Goal: Task Accomplishment & Management: Manage account settings

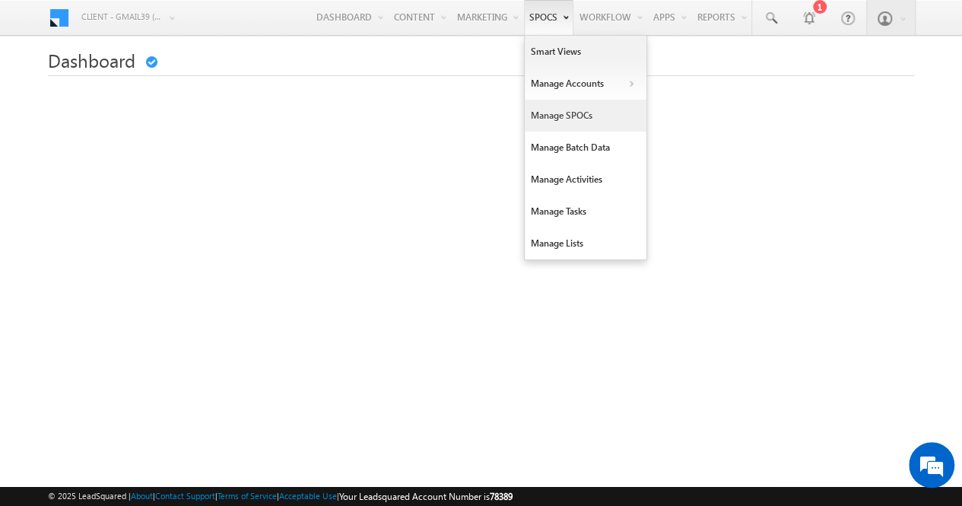
click at [567, 115] on link "Manage SPOCs" at bounding box center [586, 116] width 122 height 32
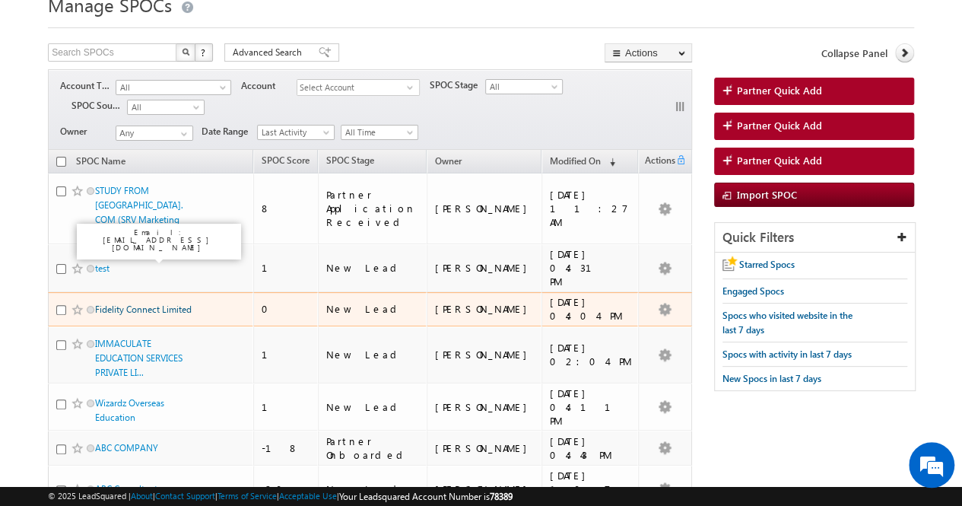
click at [179, 304] on link "Fidelity Connect Limited" at bounding box center [143, 309] width 97 height 11
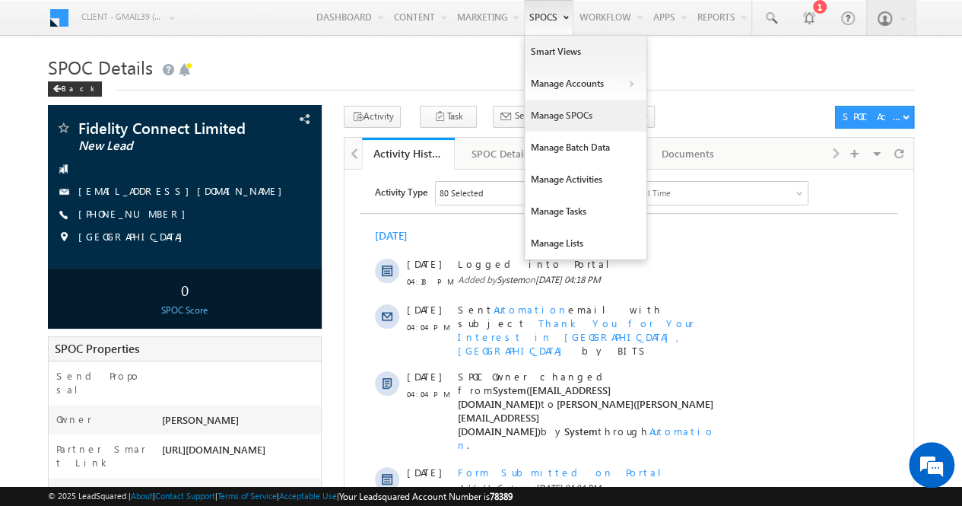
click at [566, 116] on link "Manage SPOCs" at bounding box center [586, 116] width 122 height 32
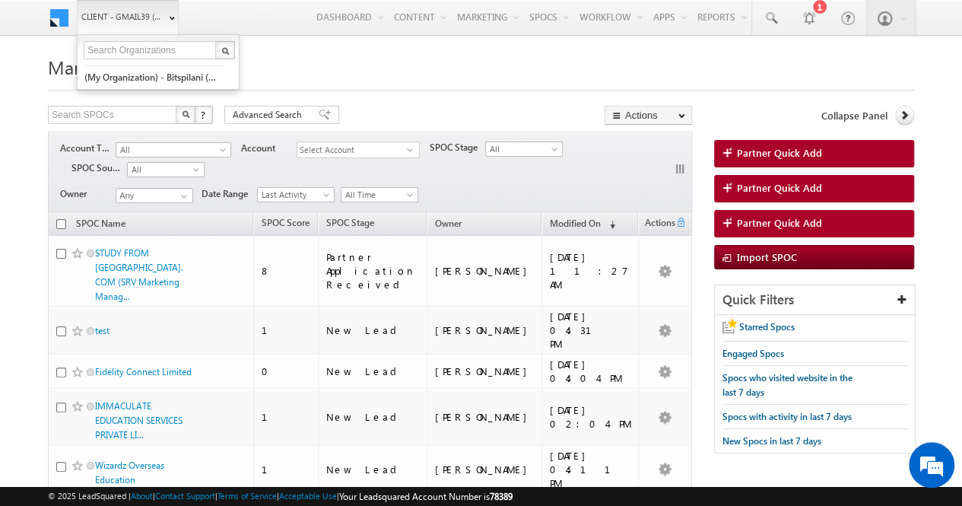
click at [176, 14] on link "Client - gmail39 (78389)" at bounding box center [128, 17] width 102 height 34
click at [149, 78] on link "(My Organization) - bitspilani (71865)" at bounding box center [153, 77] width 139 height 24
click at [152, 72] on link "(My Organization) - bitspilani (71865)" at bounding box center [153, 77] width 139 height 24
